Goal: Task Accomplishment & Management: Manage account settings

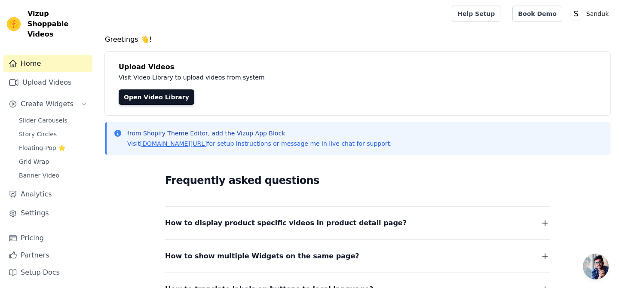
click at [38, 75] on link "Upload Videos" at bounding box center [47, 82] width 89 height 17
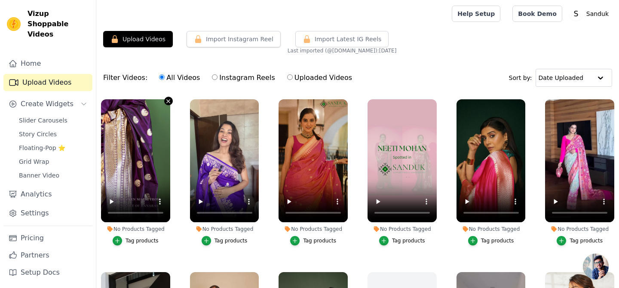
click at [167, 101] on icon "button" at bounding box center [168, 100] width 3 height 3
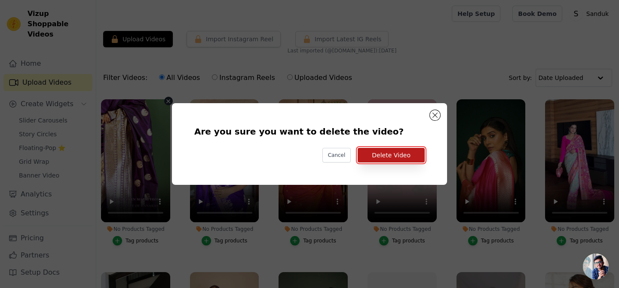
click at [366, 151] on button "Delete Video" at bounding box center [390, 155] width 67 height 15
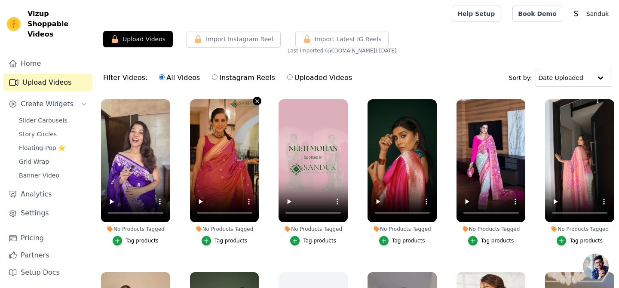
click at [256, 101] on icon "button" at bounding box center [257, 100] width 3 height 3
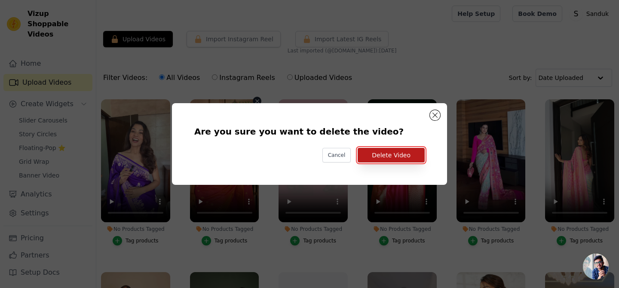
click at [372, 158] on button "Delete Video" at bounding box center [390, 155] width 67 height 15
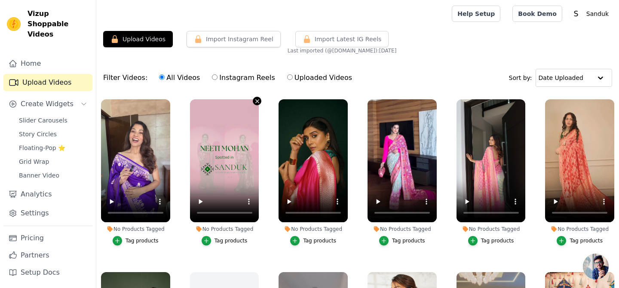
click at [256, 100] on icon "button" at bounding box center [257, 100] width 3 height 3
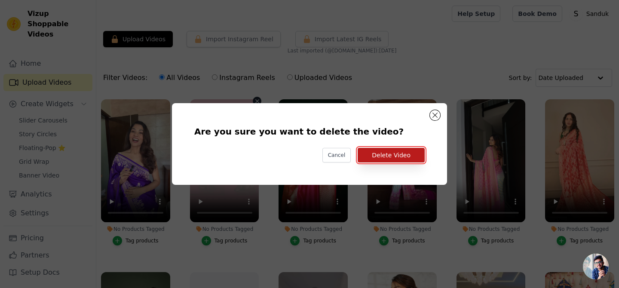
click at [401, 155] on button "Delete Video" at bounding box center [390, 155] width 67 height 15
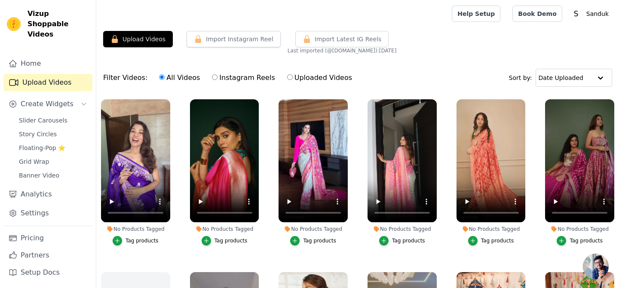
click at [46, 74] on link "Upload Videos" at bounding box center [47, 82] width 89 height 17
click at [132, 39] on button "Upload Videos" at bounding box center [138, 39] width 70 height 16
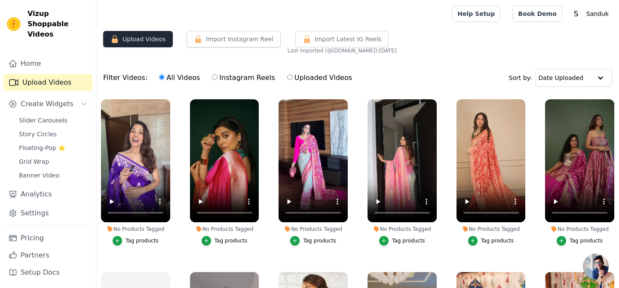
click at [132, 39] on button "Upload Videos" at bounding box center [138, 39] width 70 height 16
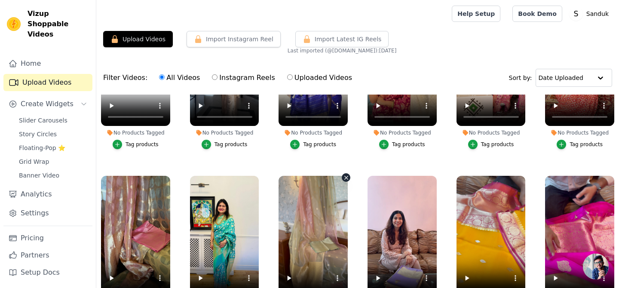
scroll to position [257, 0]
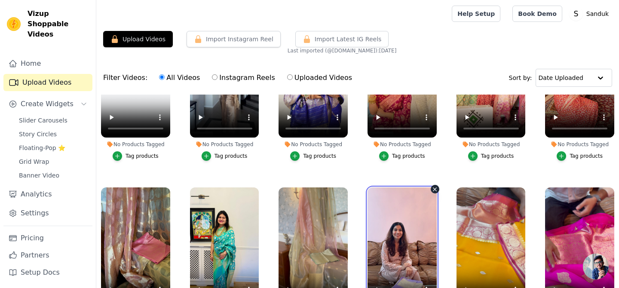
click at [415, 198] on video at bounding box center [401, 248] width 69 height 123
click at [434, 189] on icon "button" at bounding box center [434, 189] width 6 height 6
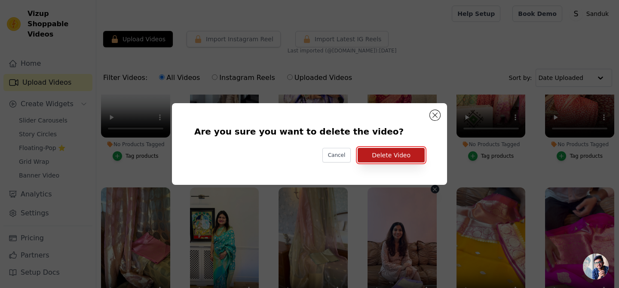
click at [393, 150] on button "Delete Video" at bounding box center [390, 155] width 67 height 15
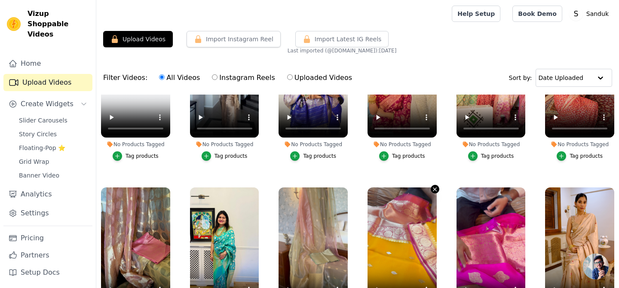
click at [433, 189] on icon "button" at bounding box center [434, 189] width 6 height 6
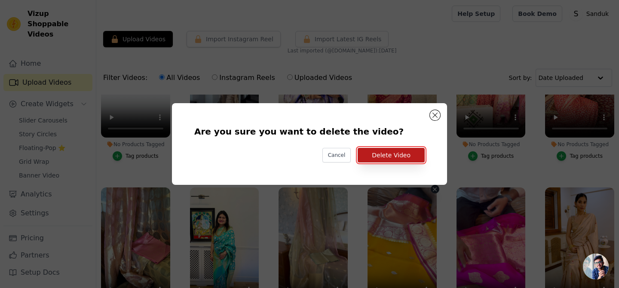
click at [399, 150] on button "Delete Video" at bounding box center [390, 155] width 67 height 15
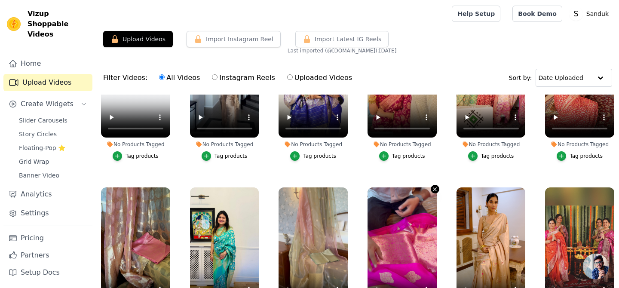
click at [433, 189] on icon "button" at bounding box center [434, 189] width 6 height 6
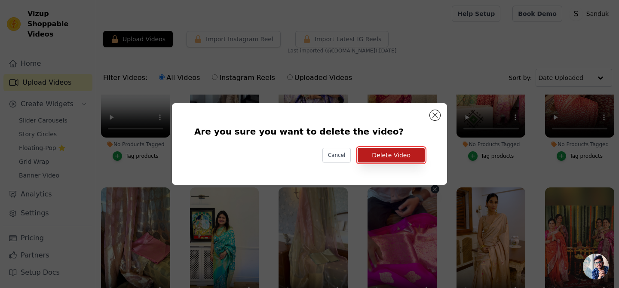
click at [412, 160] on button "Delete Video" at bounding box center [390, 155] width 67 height 15
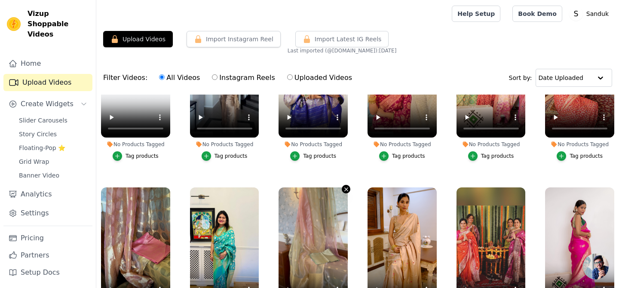
click at [345, 190] on icon "button" at bounding box center [346, 189] width 6 height 6
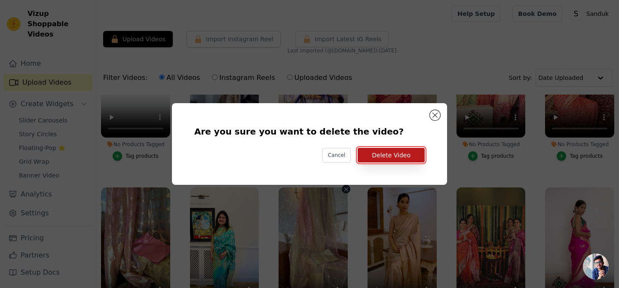
click at [387, 152] on button "Delete Video" at bounding box center [390, 155] width 67 height 15
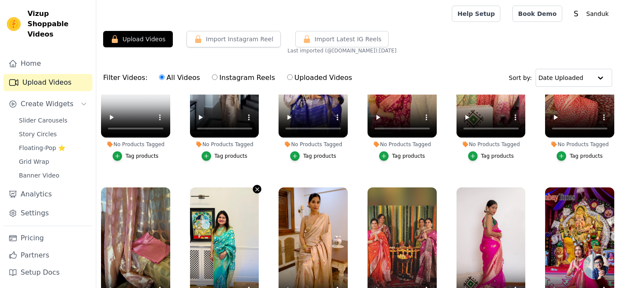
click at [256, 189] on icon "button" at bounding box center [257, 189] width 3 height 3
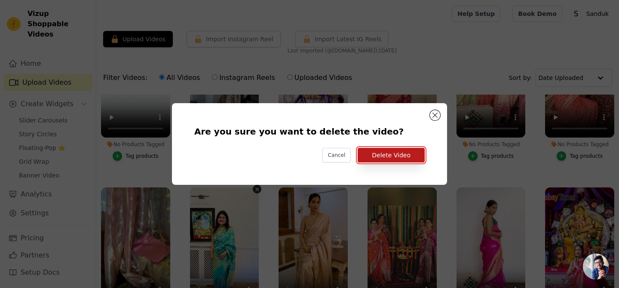
click at [384, 154] on button "Delete Video" at bounding box center [390, 155] width 67 height 15
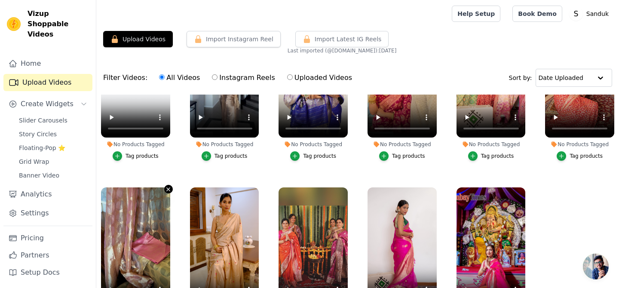
click at [168, 189] on icon "button" at bounding box center [168, 189] width 6 height 6
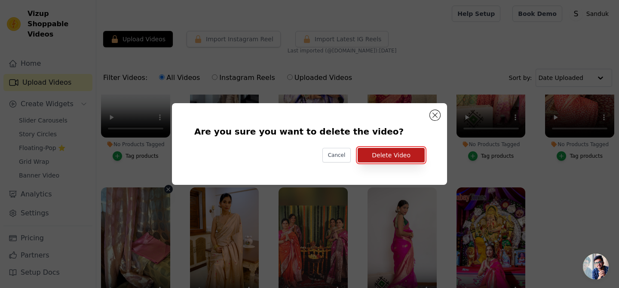
click at [408, 154] on button "Delete Video" at bounding box center [390, 155] width 67 height 15
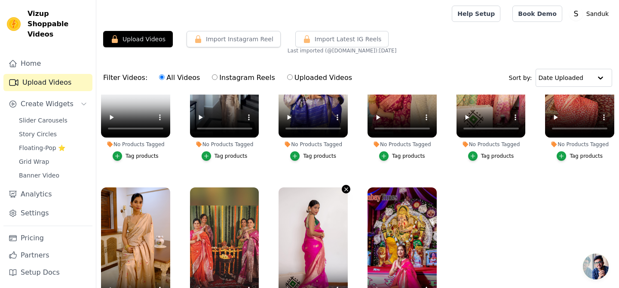
click at [343, 189] on icon "button" at bounding box center [346, 189] width 6 height 6
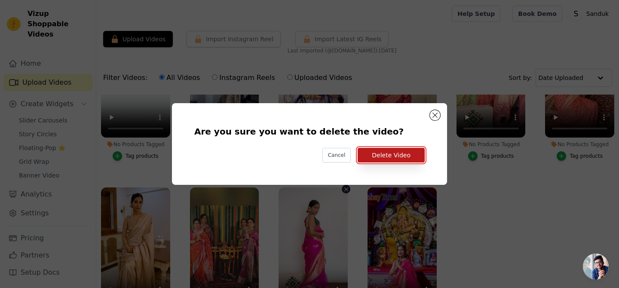
click at [372, 156] on button "Delete Video" at bounding box center [390, 155] width 67 height 15
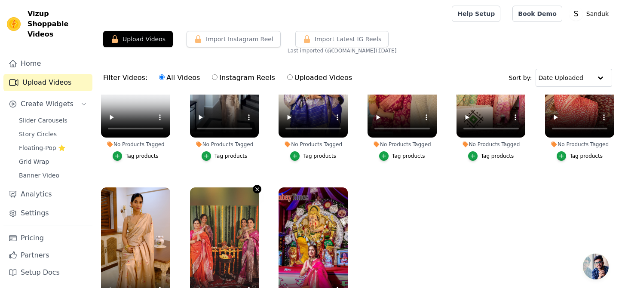
click at [255, 192] on icon "button" at bounding box center [257, 189] width 6 height 6
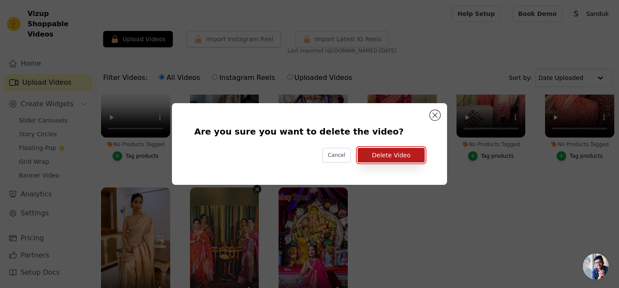
click at [376, 155] on button "Delete Video" at bounding box center [390, 155] width 67 height 15
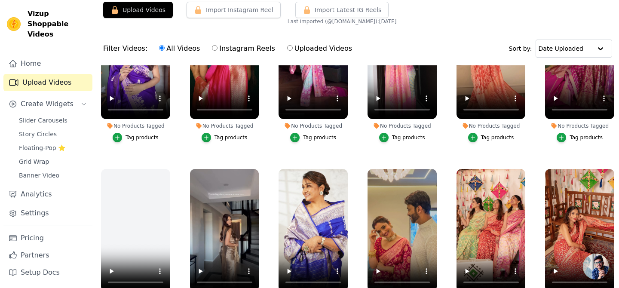
scroll to position [0, 0]
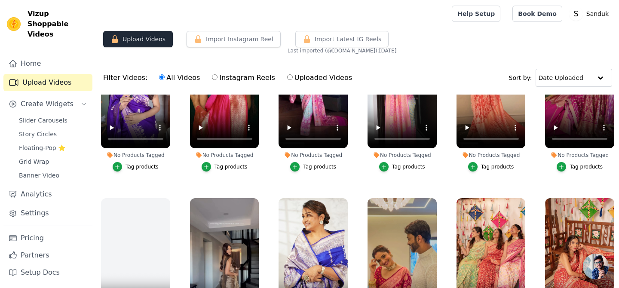
click at [143, 37] on button "Upload Videos" at bounding box center [138, 39] width 70 height 16
click at [143, 36] on button "Upload Videos" at bounding box center [138, 39] width 70 height 16
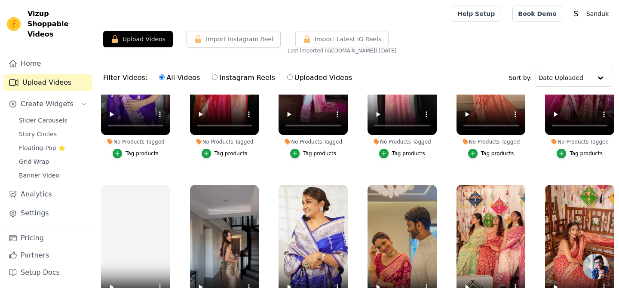
scroll to position [84, 0]
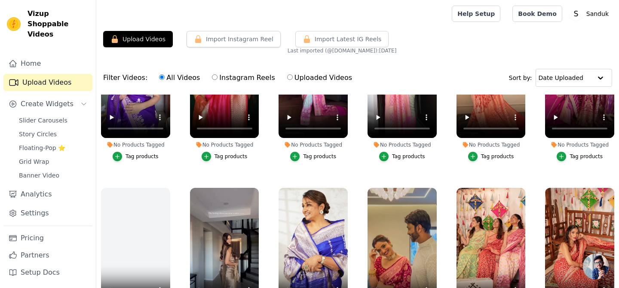
click at [49, 75] on link "Upload Videos" at bounding box center [47, 82] width 89 height 17
